Goal: Obtain resource: Download file/media

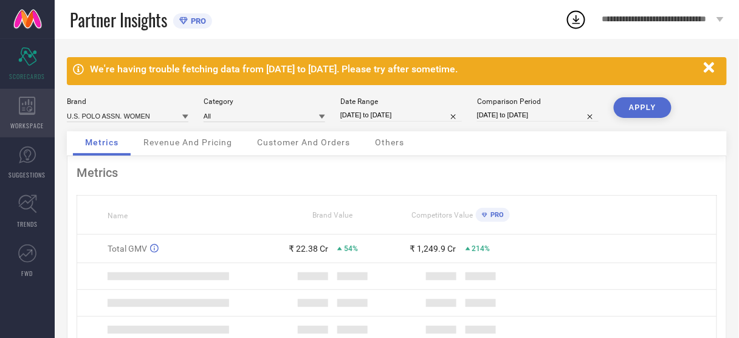
click at [24, 122] on span "WORKSPACE" at bounding box center [27, 125] width 33 height 9
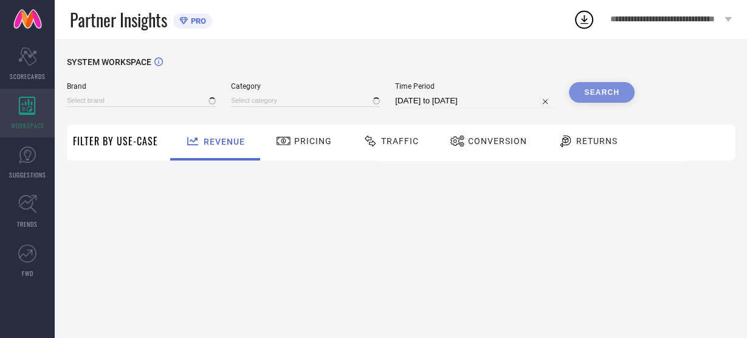
type input "ARROW SPORT"
type input "All"
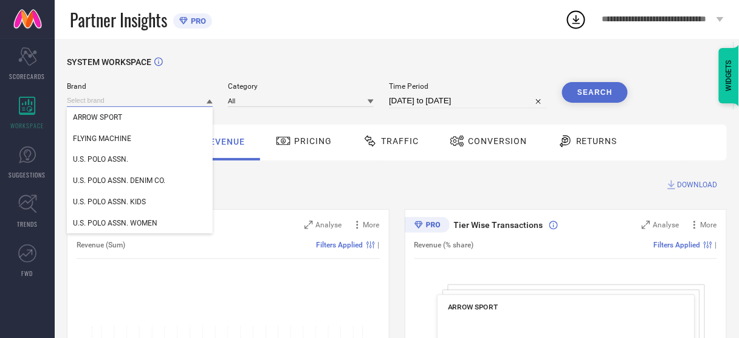
click at [155, 97] on input at bounding box center [140, 100] width 146 height 13
click at [148, 218] on div "U.S. POLO ASSN. WOMEN" at bounding box center [140, 223] width 146 height 21
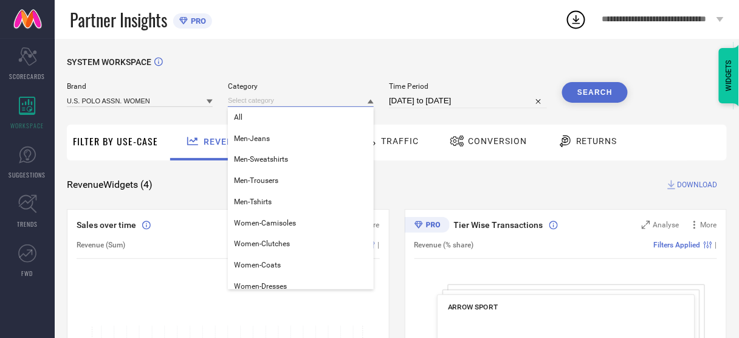
click at [257, 107] on input at bounding box center [301, 100] width 146 height 13
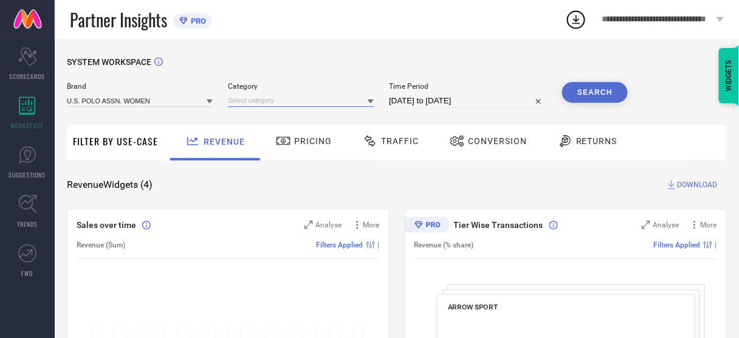
click at [257, 107] on input at bounding box center [301, 100] width 146 height 13
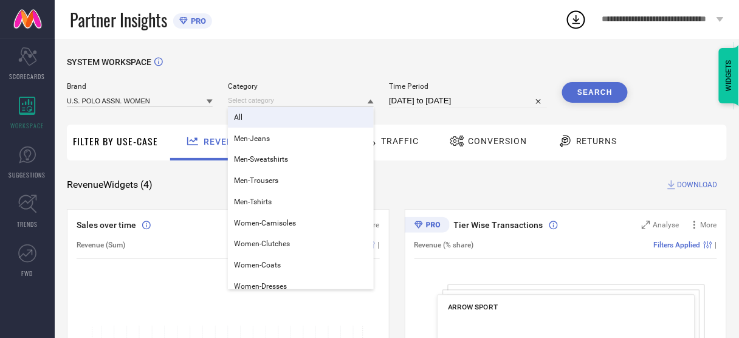
click at [257, 121] on div "All" at bounding box center [301, 117] width 146 height 21
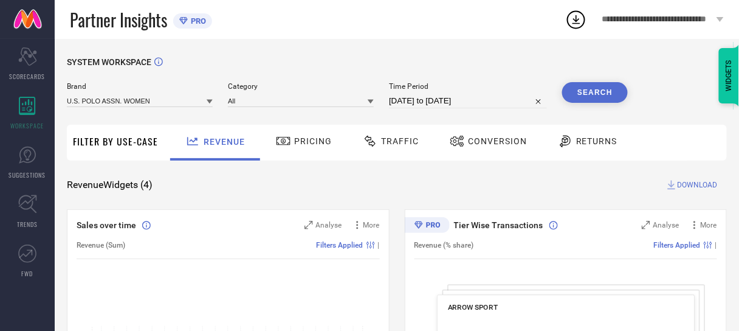
select select "6"
select select "2025"
select select "7"
select select "2025"
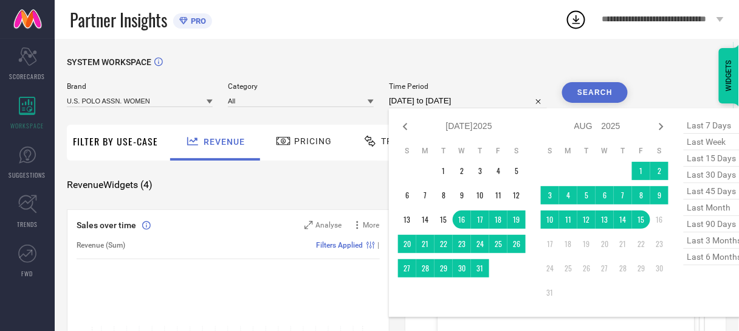
click at [410, 105] on input "[DATE] to [DATE]" at bounding box center [468, 101] width 158 height 15
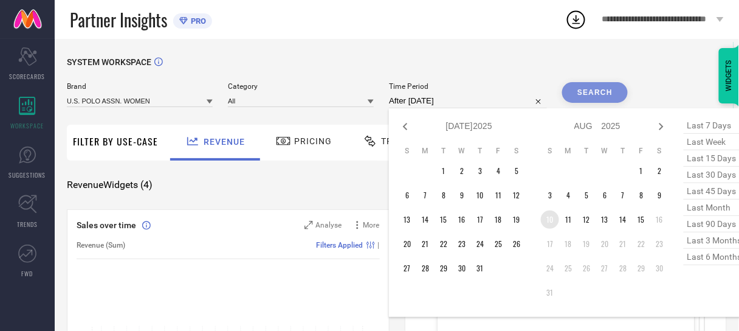
click at [550, 223] on td "10" at bounding box center [550, 219] width 18 height 18
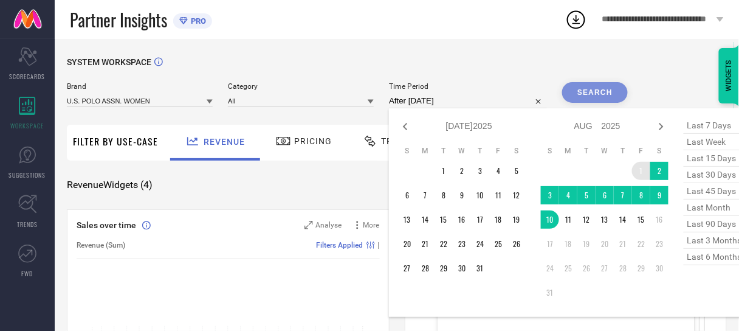
type input "[DATE] to [DATE]"
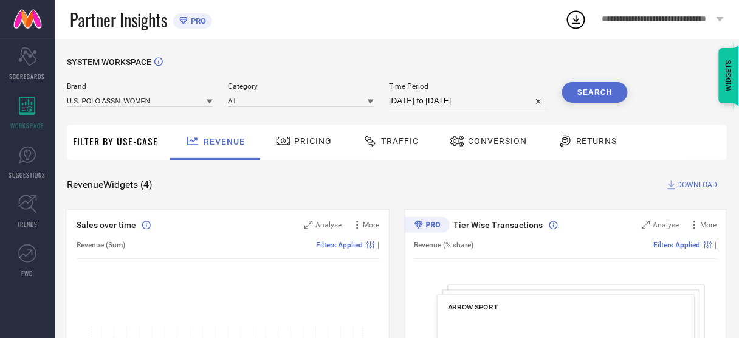
click at [599, 89] on button "Search" at bounding box center [595, 92] width 66 height 21
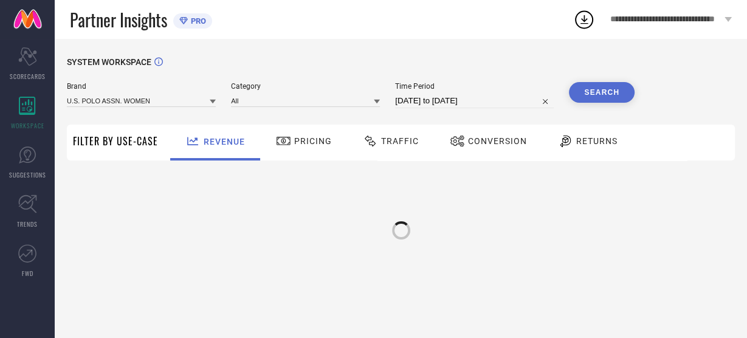
click at [479, 145] on span "Conversion" at bounding box center [497, 141] width 59 height 10
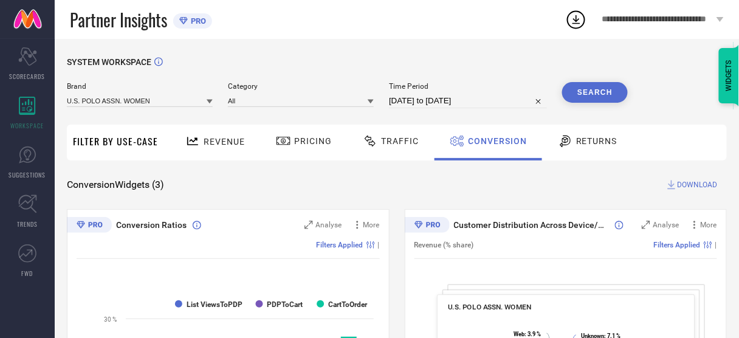
click at [691, 188] on span "DOWNLOAD" at bounding box center [698, 185] width 40 height 12
click at [584, 16] on circle at bounding box center [576, 20] width 17 height 17
